Goal: Task Accomplishment & Management: Manage account settings

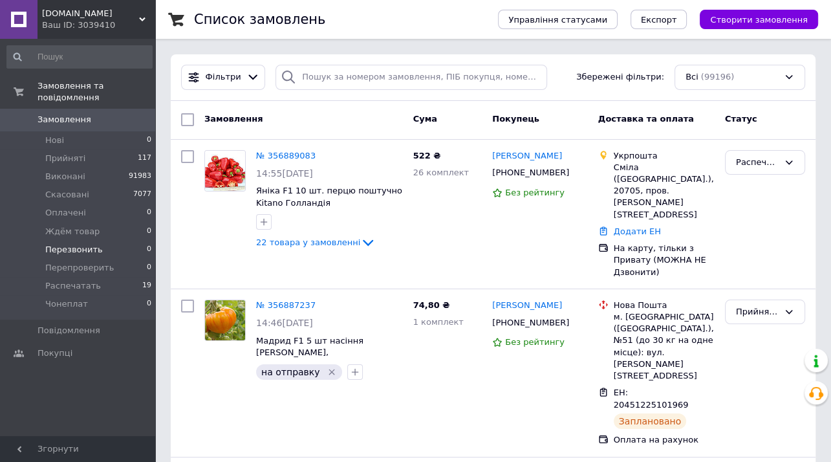
click at [78, 244] on span "Перезвонить" at bounding box center [74, 250] width 58 height 12
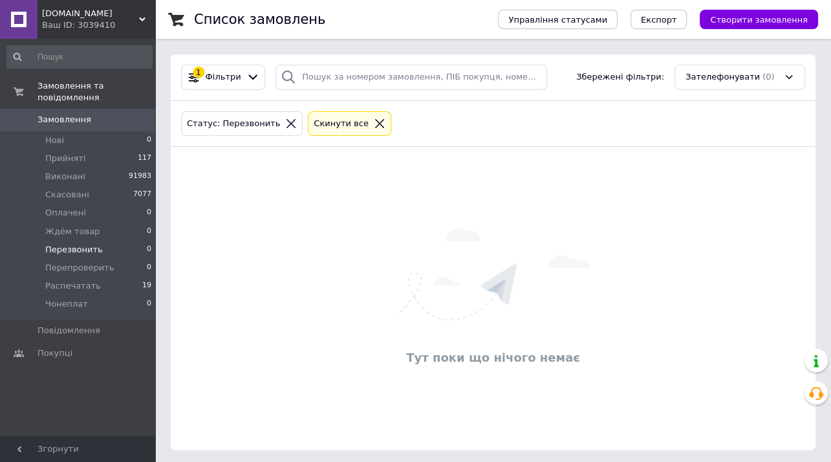
click at [374, 122] on icon at bounding box center [380, 124] width 12 height 12
